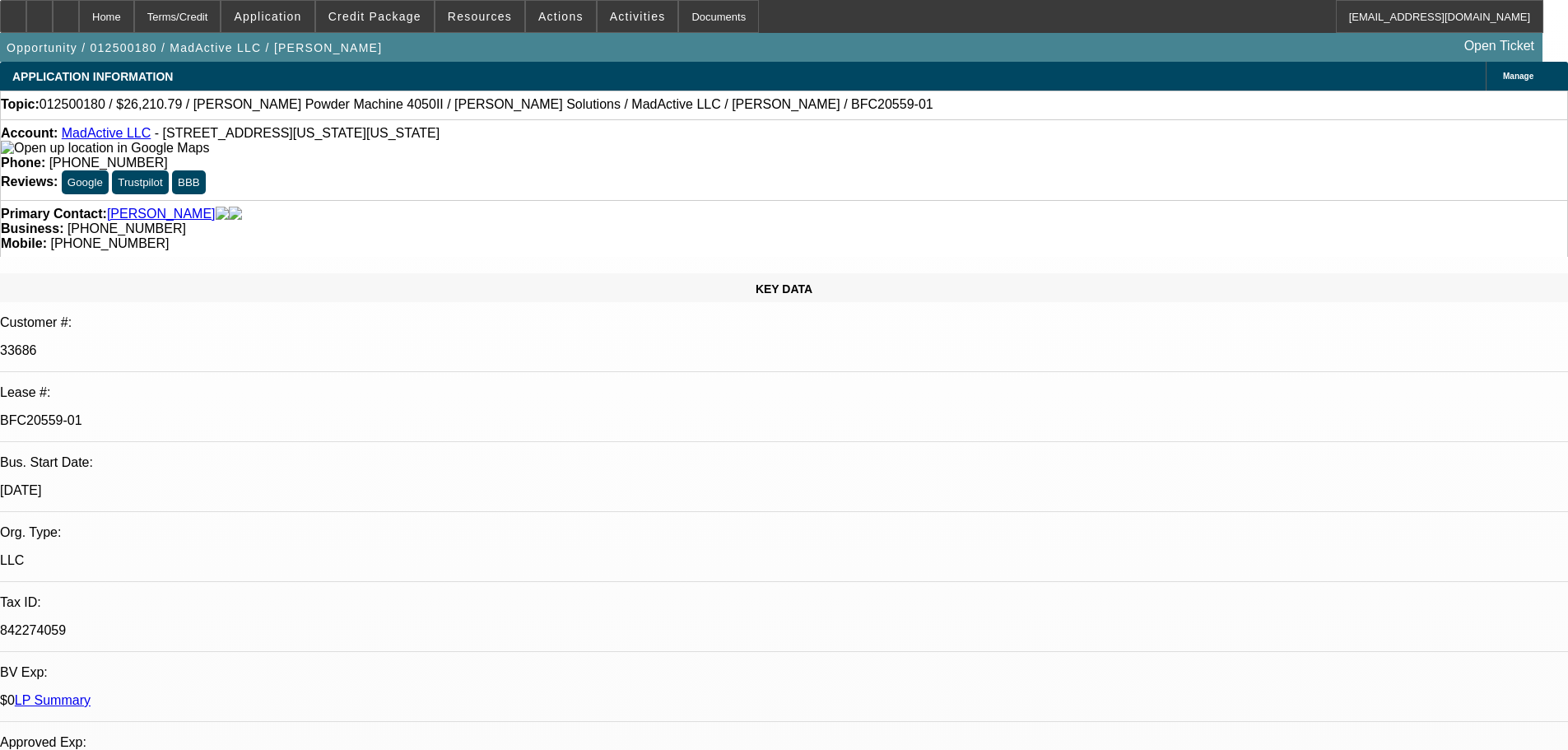
select select "0"
select select "6"
select select "0"
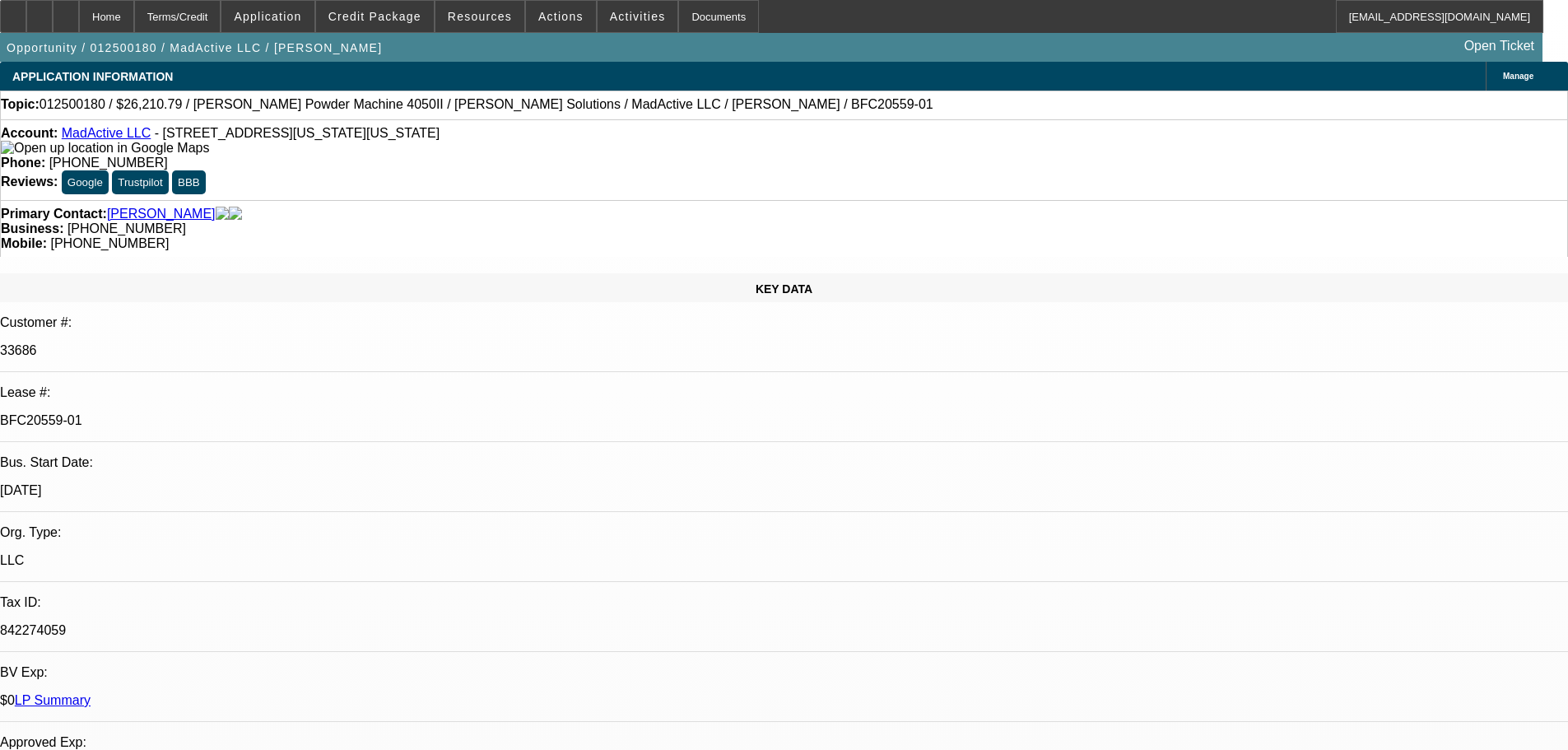
select select "0"
select select "6"
select select "0"
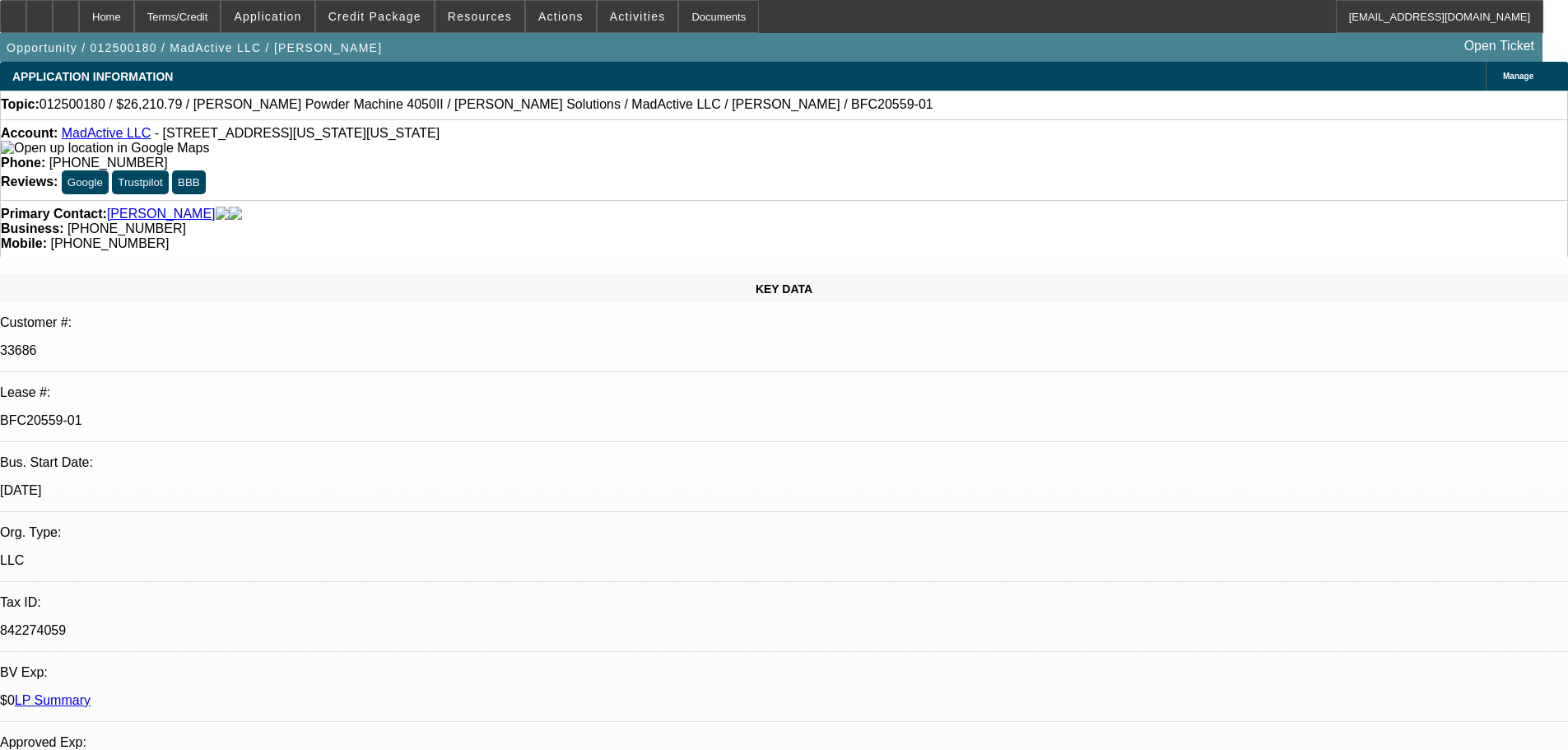
select select "0"
select select "6"
select select "0"
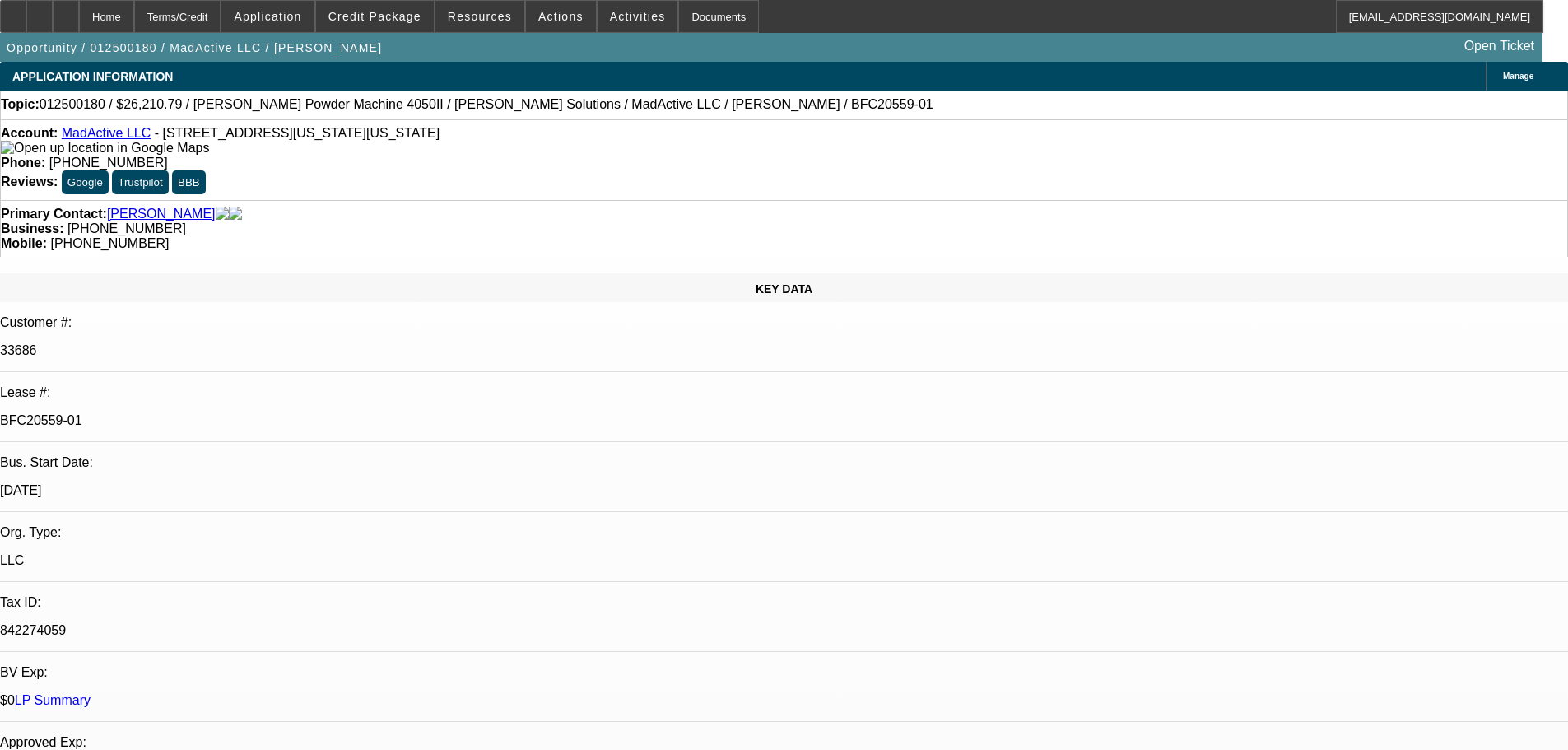
select select "6"
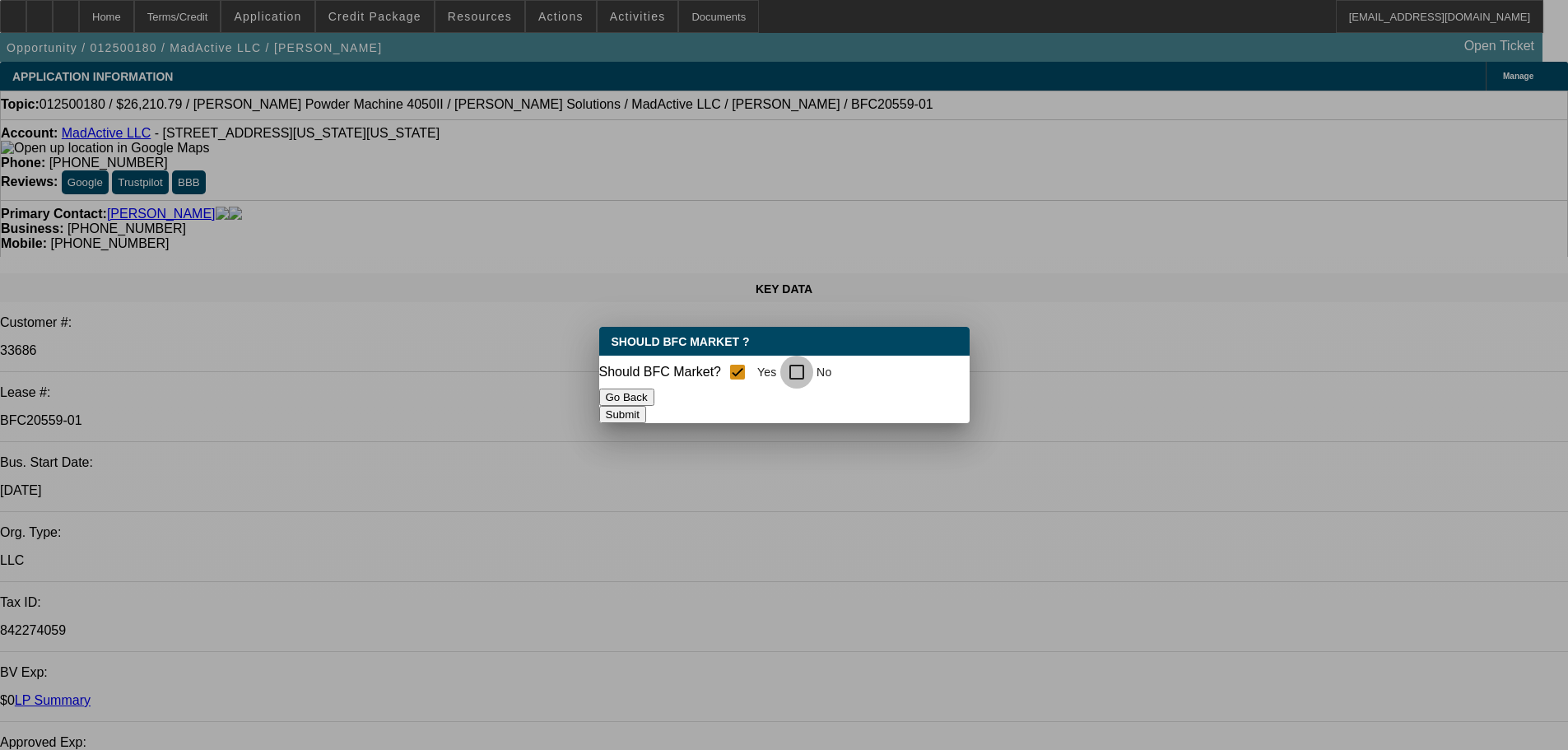
click at [809, 370] on input "No" at bounding box center [797, 372] width 33 height 33
checkbox input "true"
checkbox input "false"
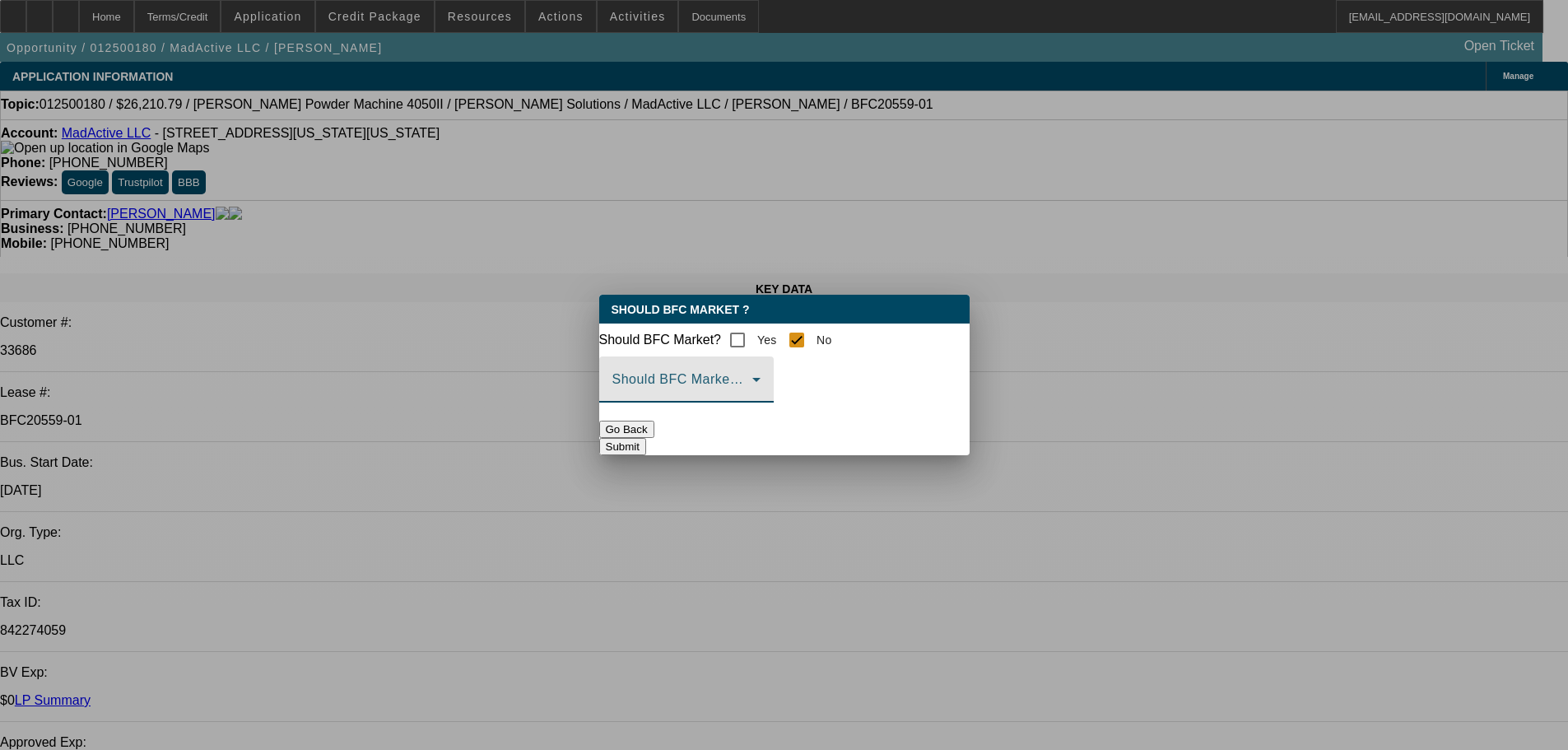
click at [766, 390] on icon at bounding box center [757, 380] width 20 height 20
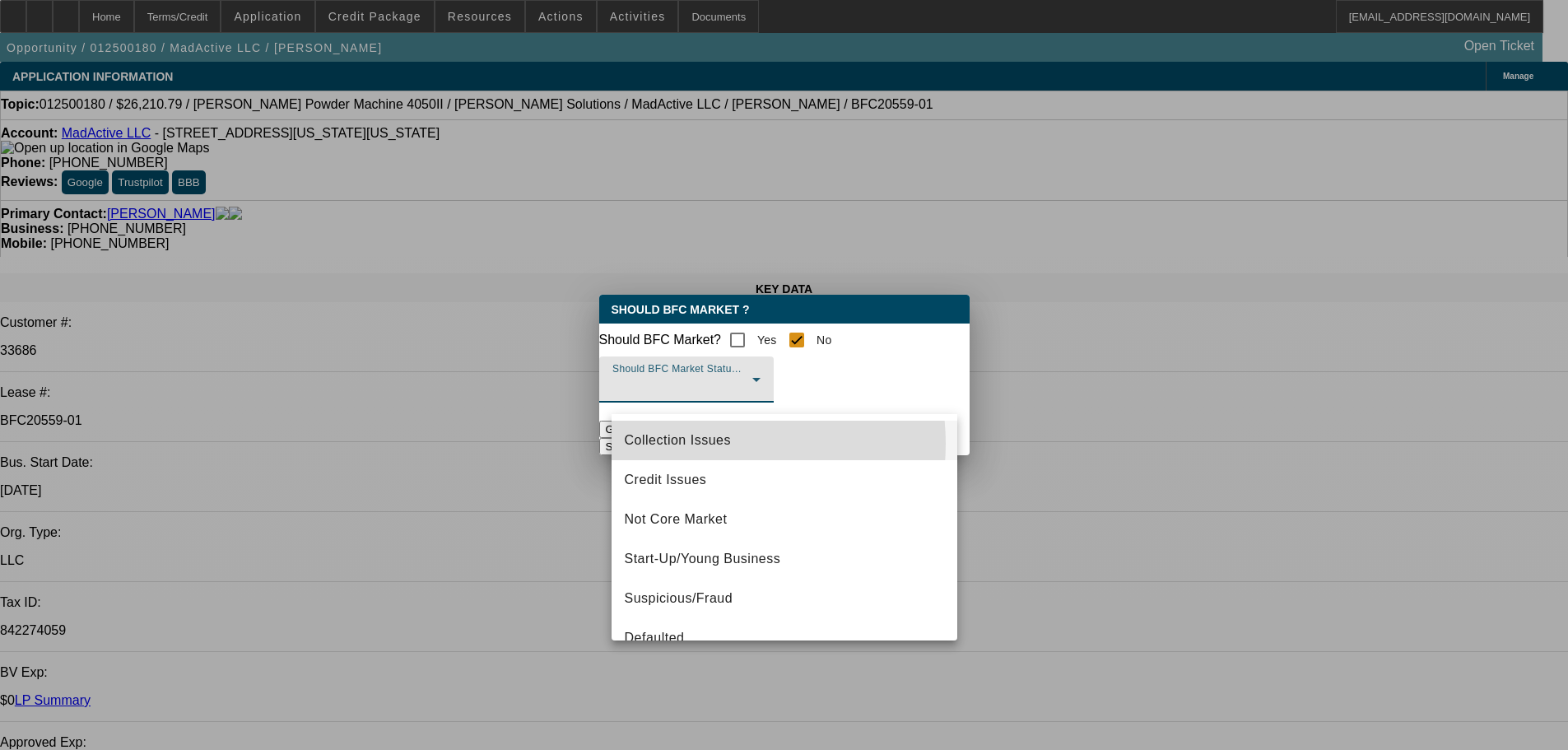
click at [710, 444] on span "Collection Issues" at bounding box center [678, 441] width 107 height 20
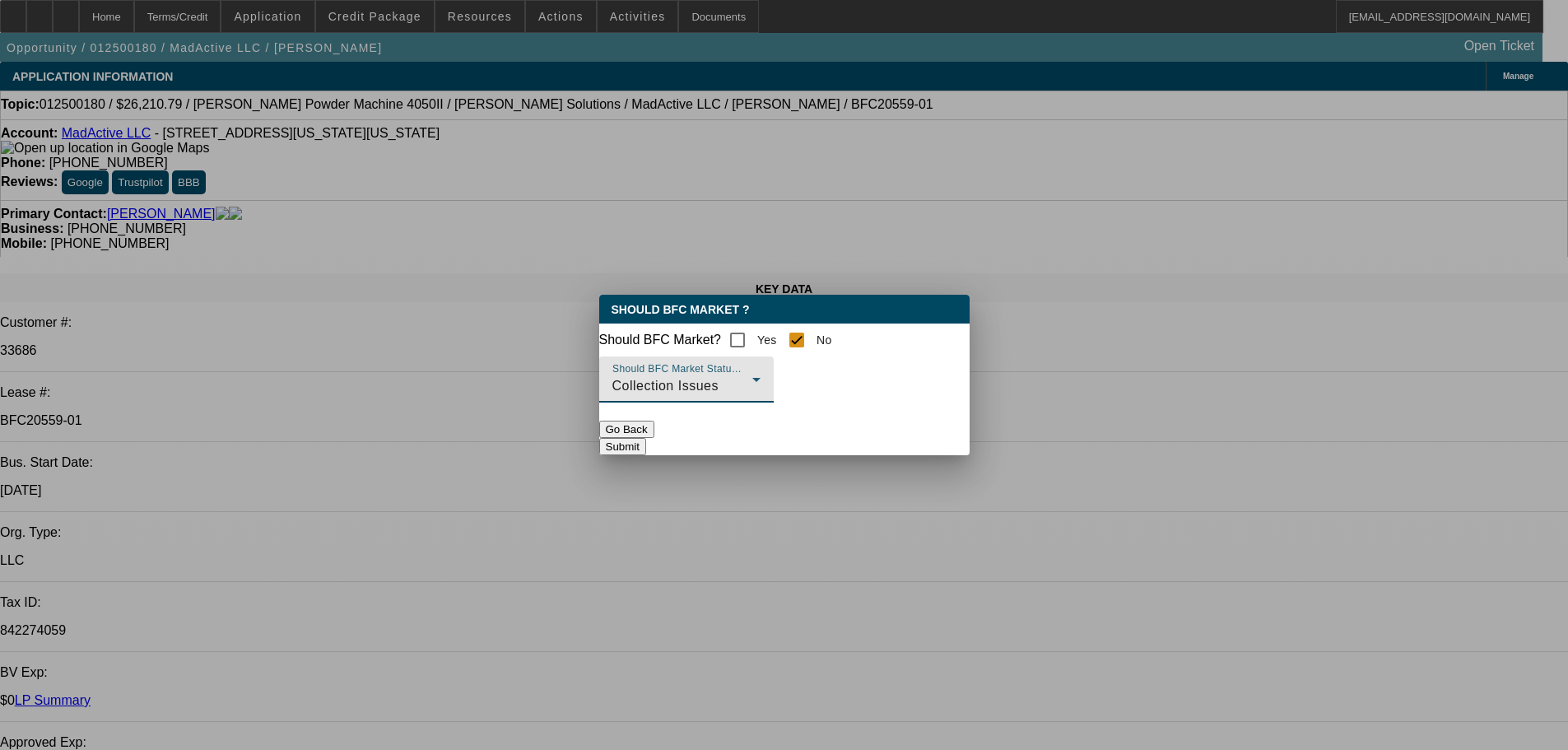
click at [646, 438] on button "Submit" at bounding box center [622, 447] width 47 height 17
